Goal: Information Seeking & Learning: Learn about a topic

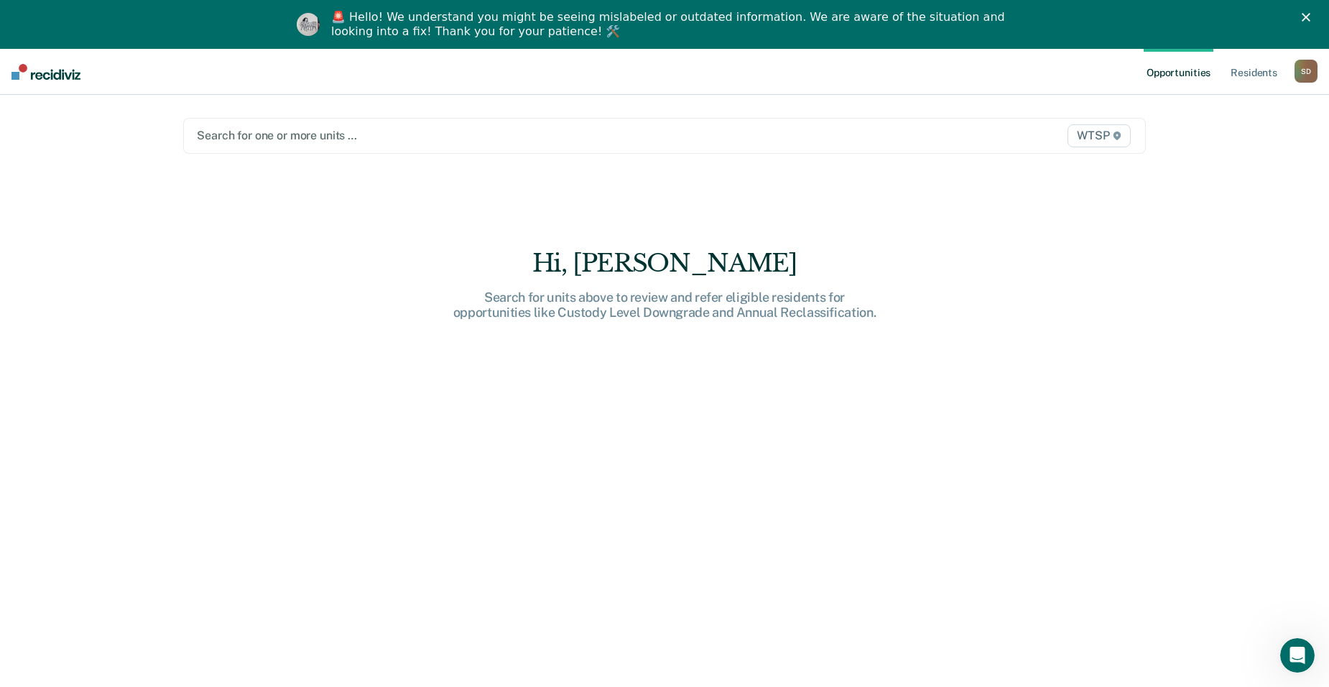
click at [291, 128] on div at bounding box center [524, 135] width 654 height 17
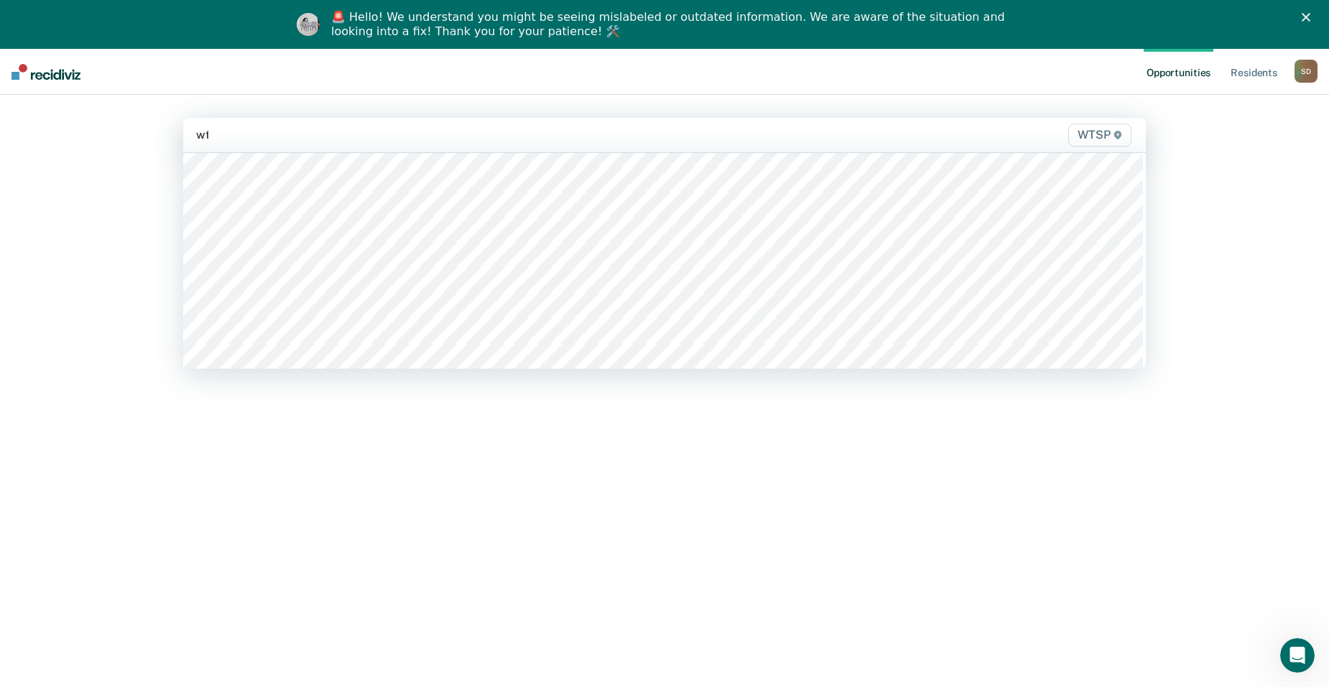
type input "wts"
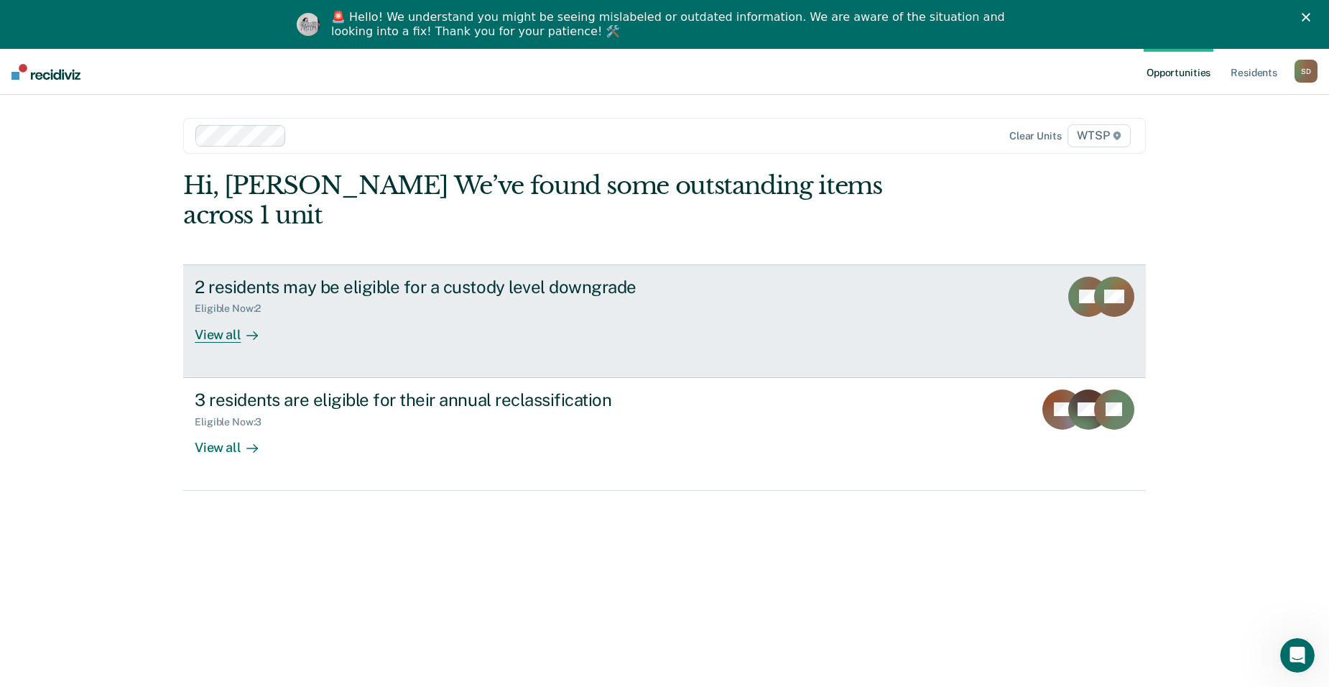
click at [257, 277] on div "2 residents may be eligible for a custody level downgrade" at bounding box center [447, 287] width 504 height 21
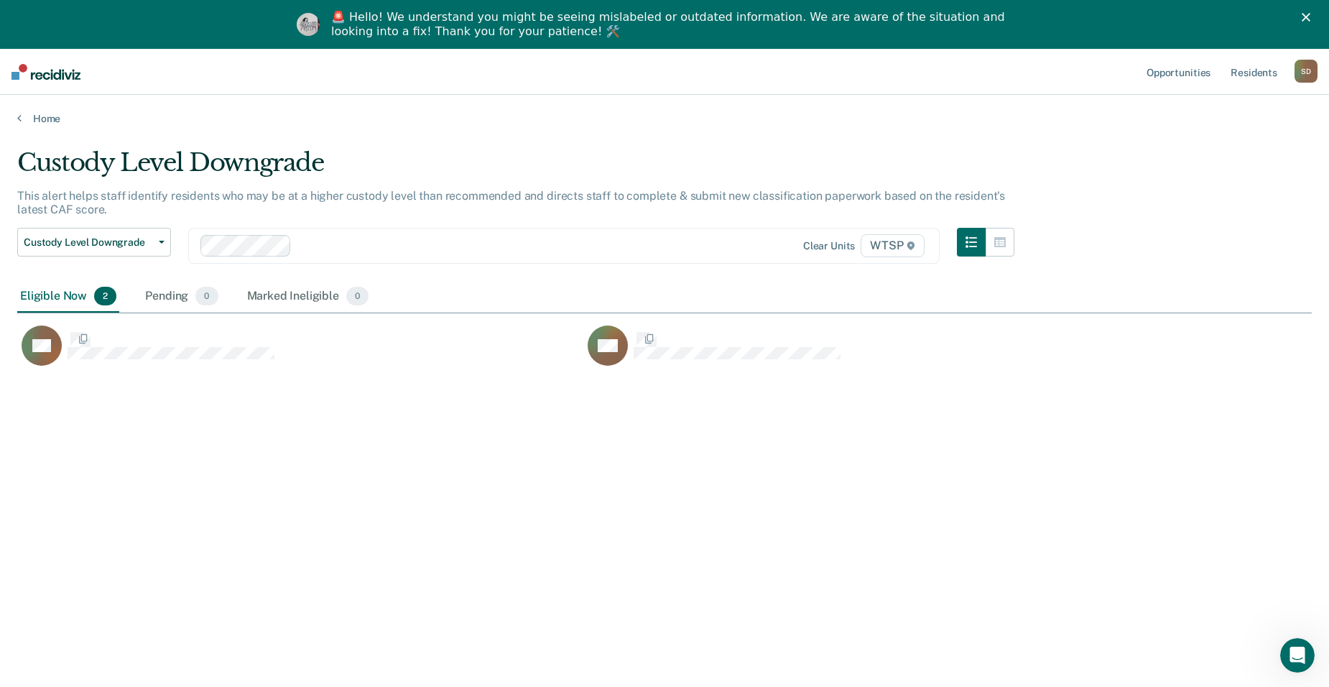
scroll to position [469, 1284]
click at [330, 237] on div at bounding box center [502, 245] width 410 height 17
click at [84, 235] on button "Custody Level Downgrade" at bounding box center [94, 242] width 154 height 29
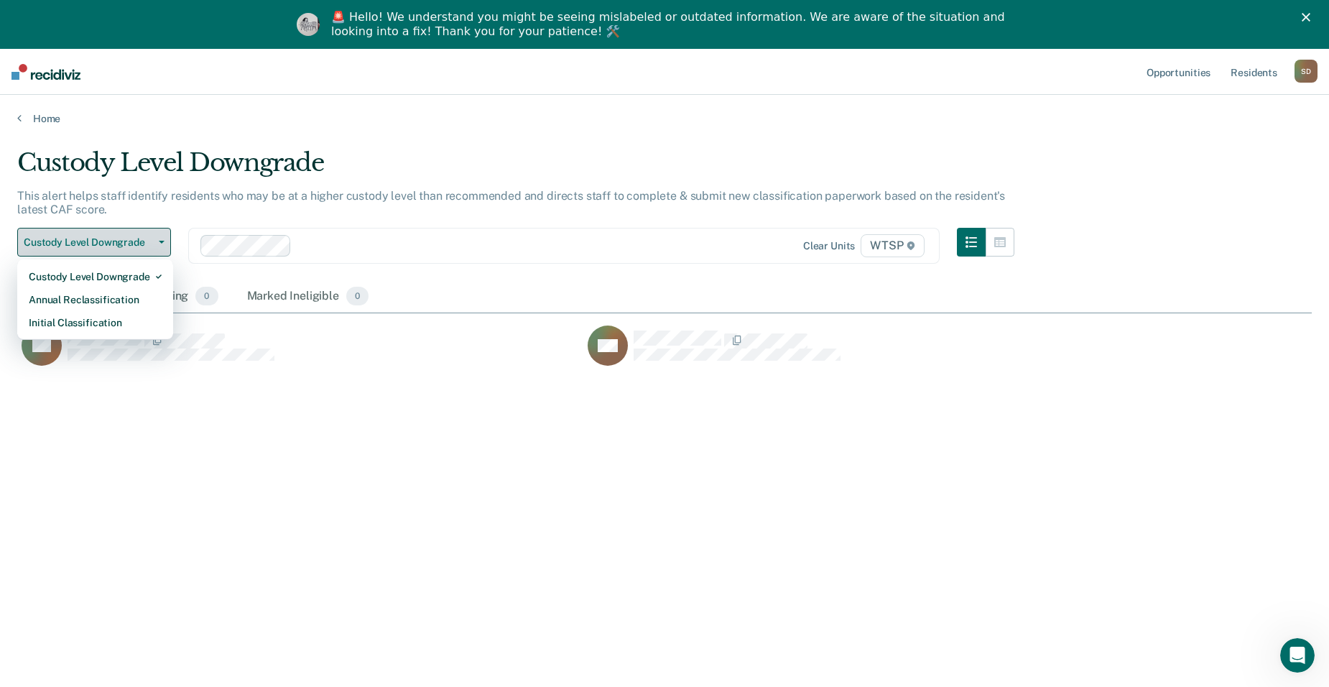
click at [84, 235] on button "Custody Level Downgrade" at bounding box center [94, 242] width 154 height 29
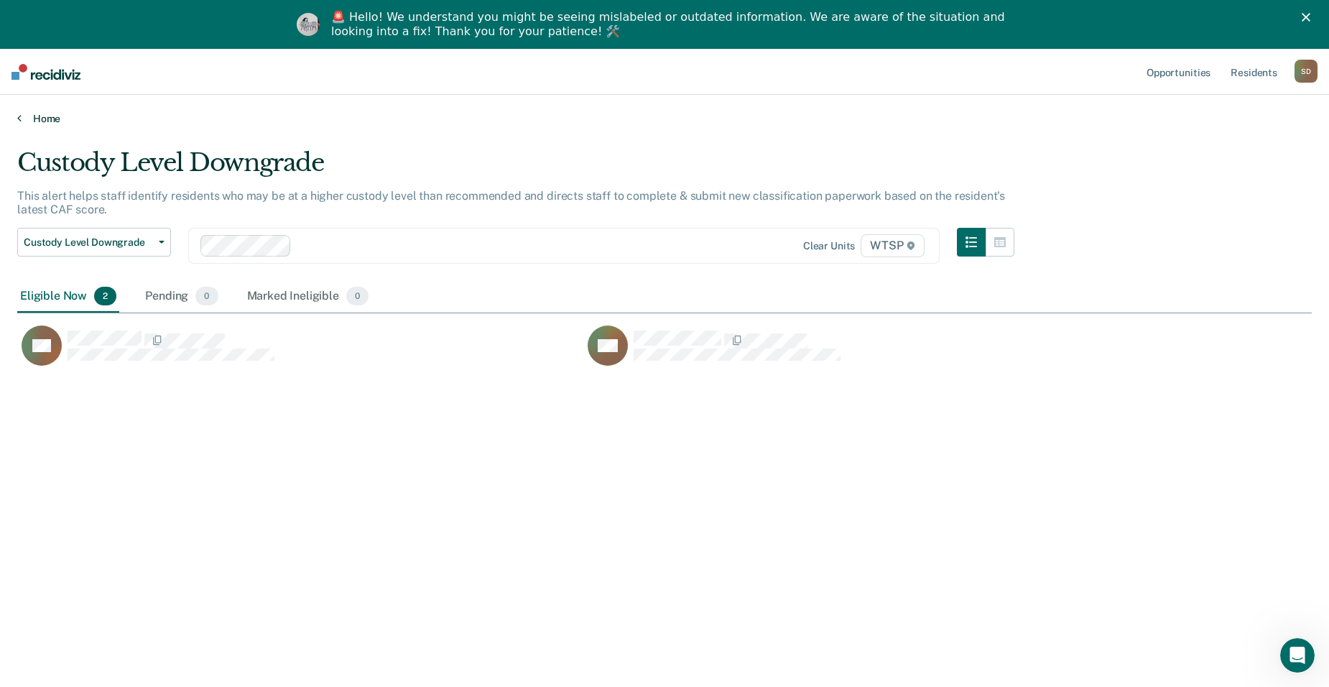
click at [55, 112] on link "Home" at bounding box center [664, 118] width 1294 height 13
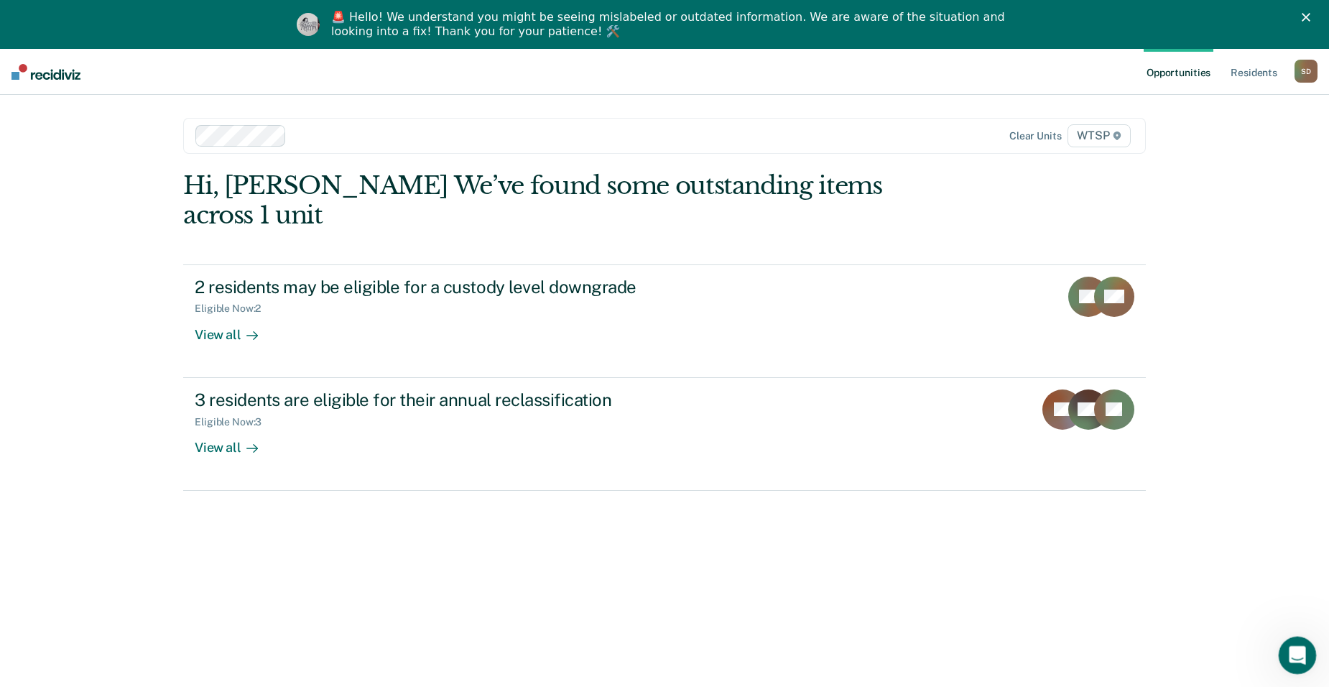
click at [1299, 656] on icon "Open Intercom Messenger" at bounding box center [1296, 653] width 24 height 24
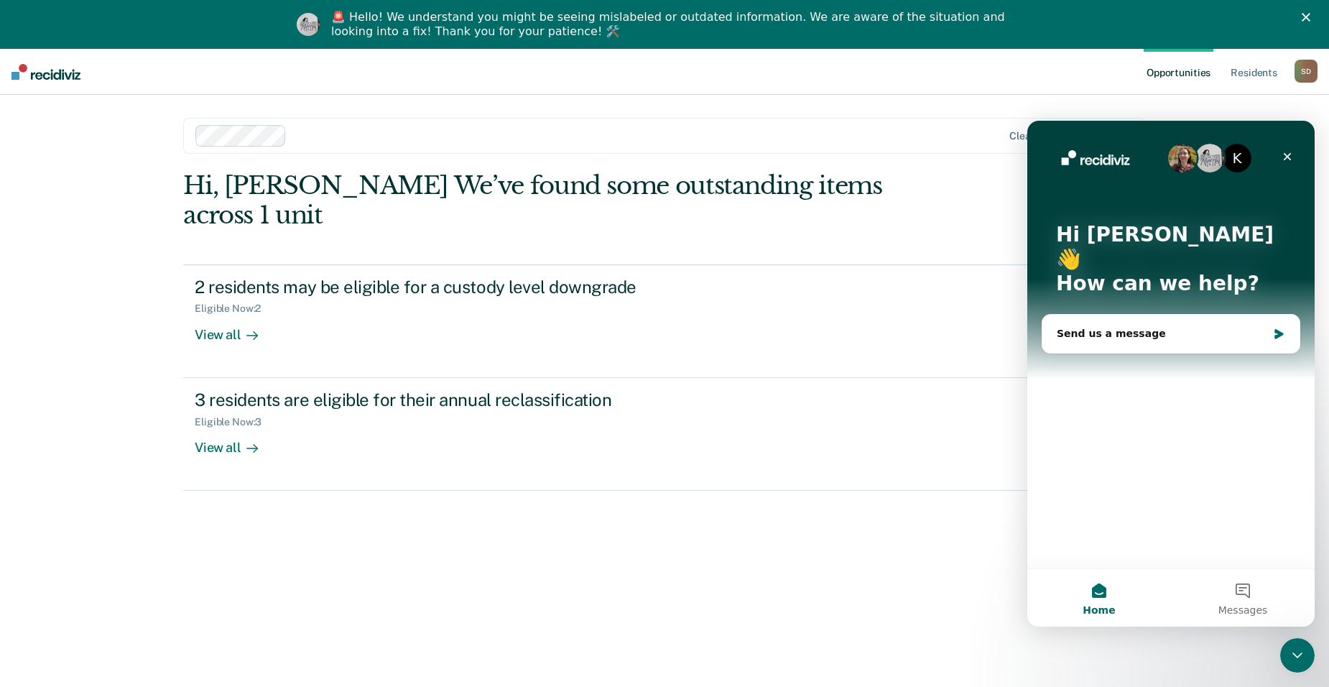
click at [891, 481] on div "Hi, [PERSON_NAME] We’ve found some outstanding items across 1 unit 2 residents …" at bounding box center [664, 434] width 963 height 526
click at [1300, 662] on div "Close Intercom Messenger" at bounding box center [1295, 653] width 34 height 34
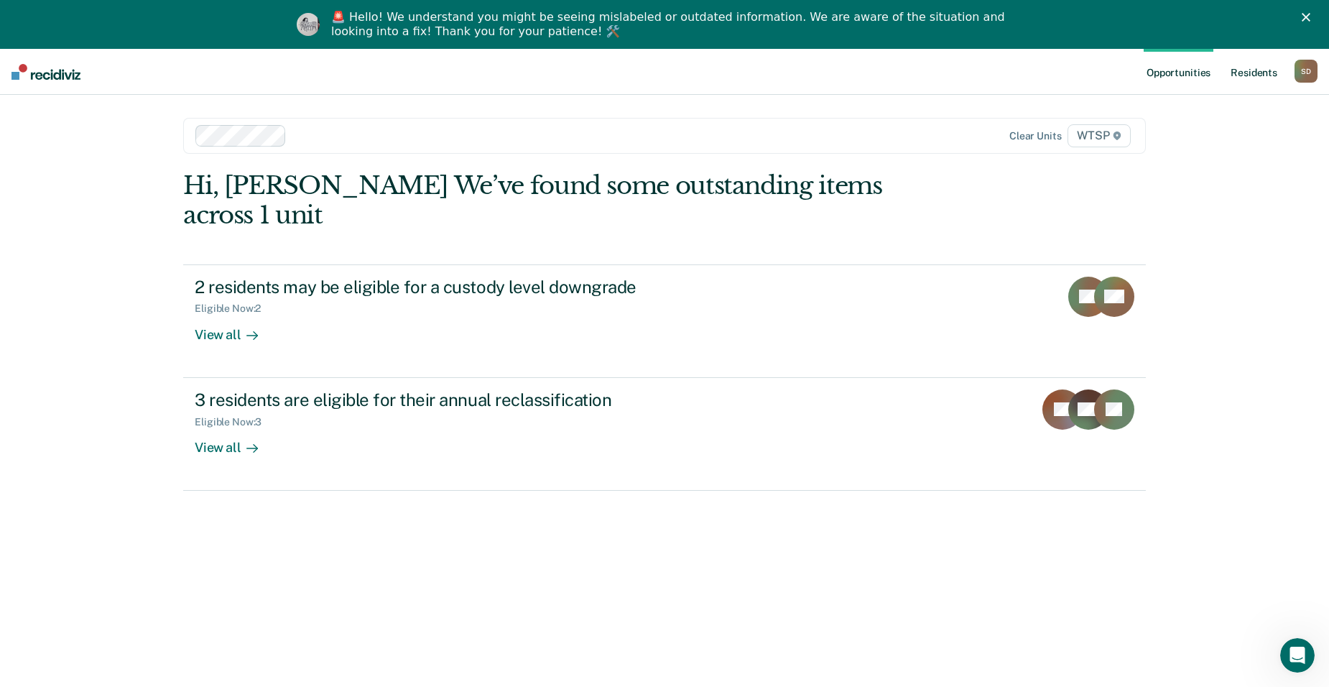
click at [1238, 73] on link "Resident s" at bounding box center [1254, 72] width 52 height 46
